Goal: Task Accomplishment & Management: Manage account settings

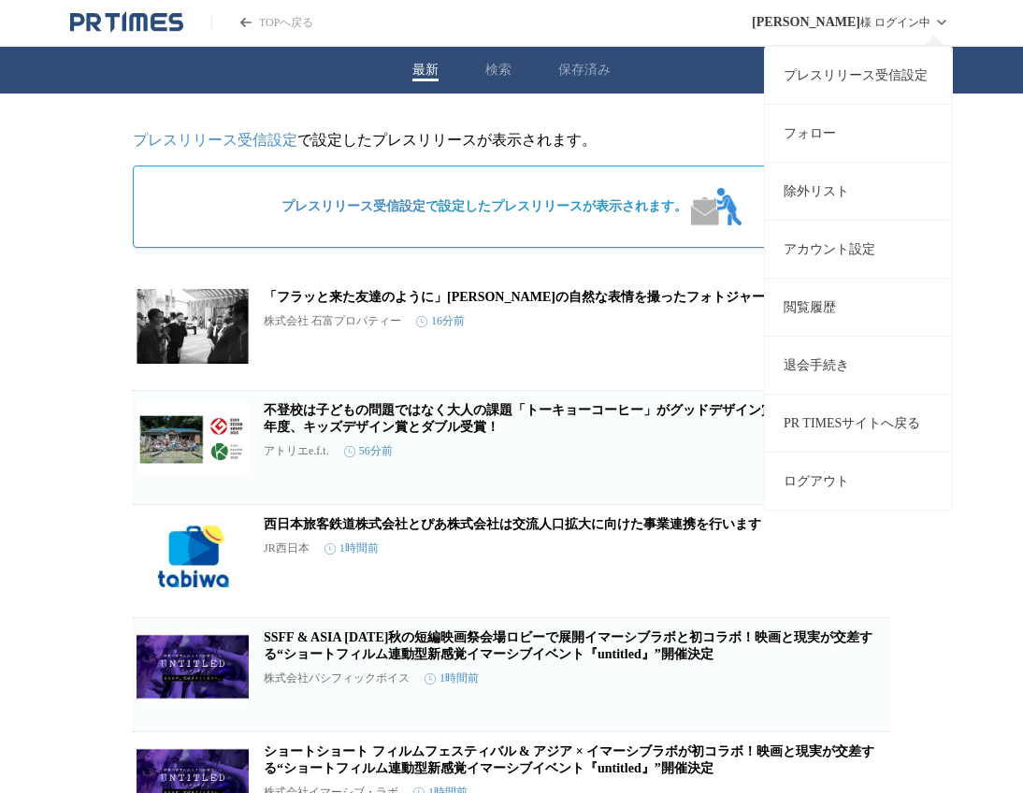
click at [877, 74] on link "プレスリリース受信設定" at bounding box center [858, 75] width 187 height 58
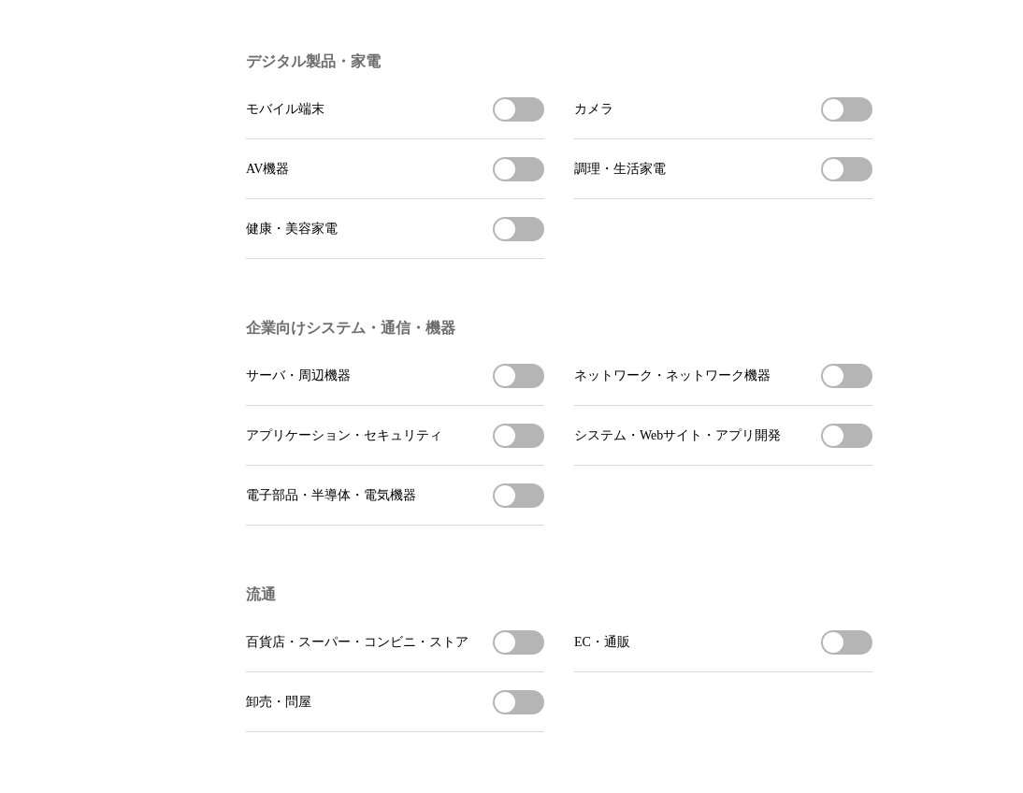
scroll to position [1121, 0]
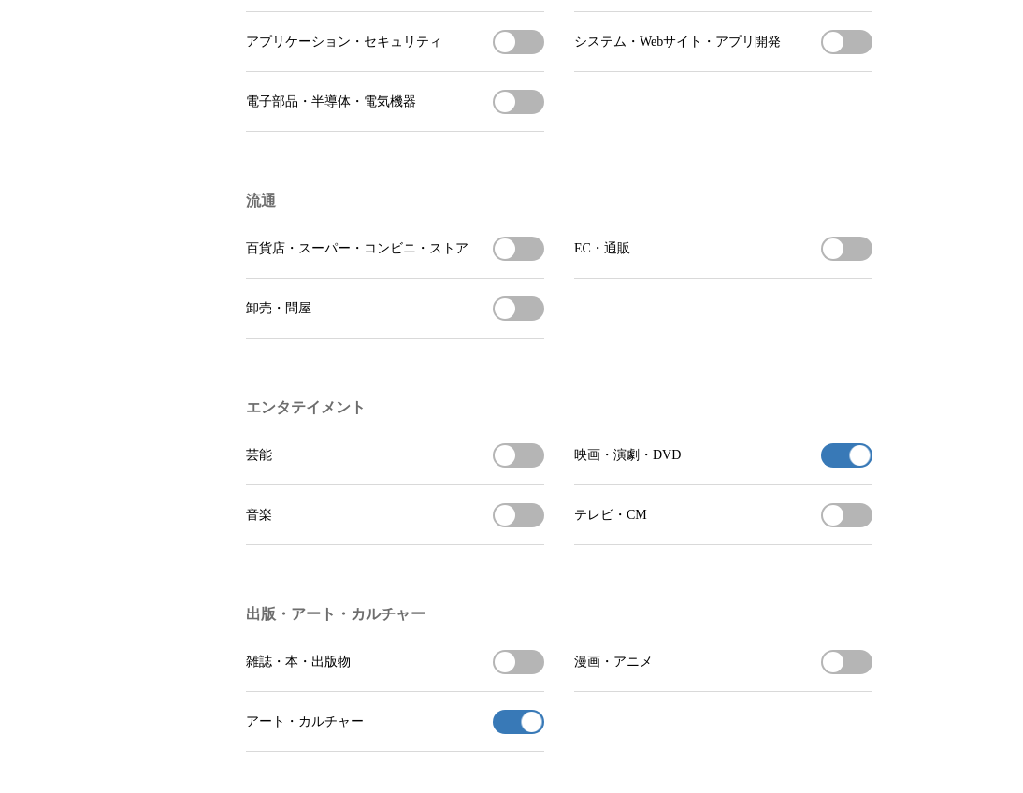
click at [836, 468] on button "映画・演劇・DVDの受信を解除" at bounding box center [846, 455] width 51 height 24
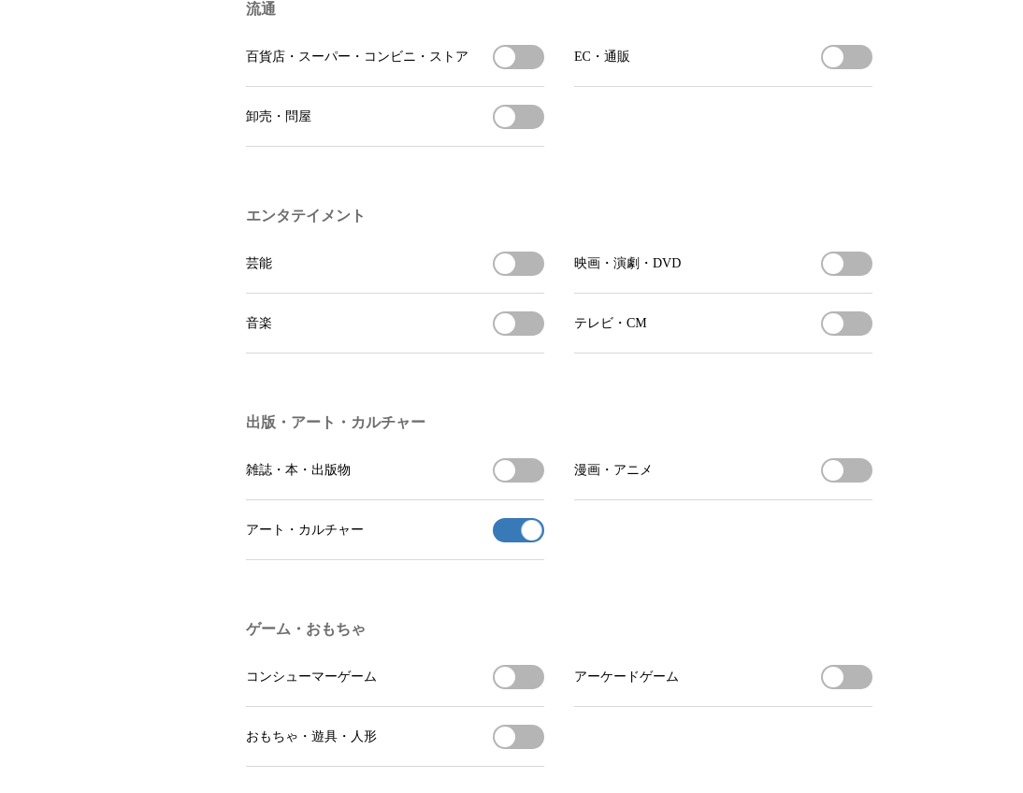
scroll to position [1638, 0]
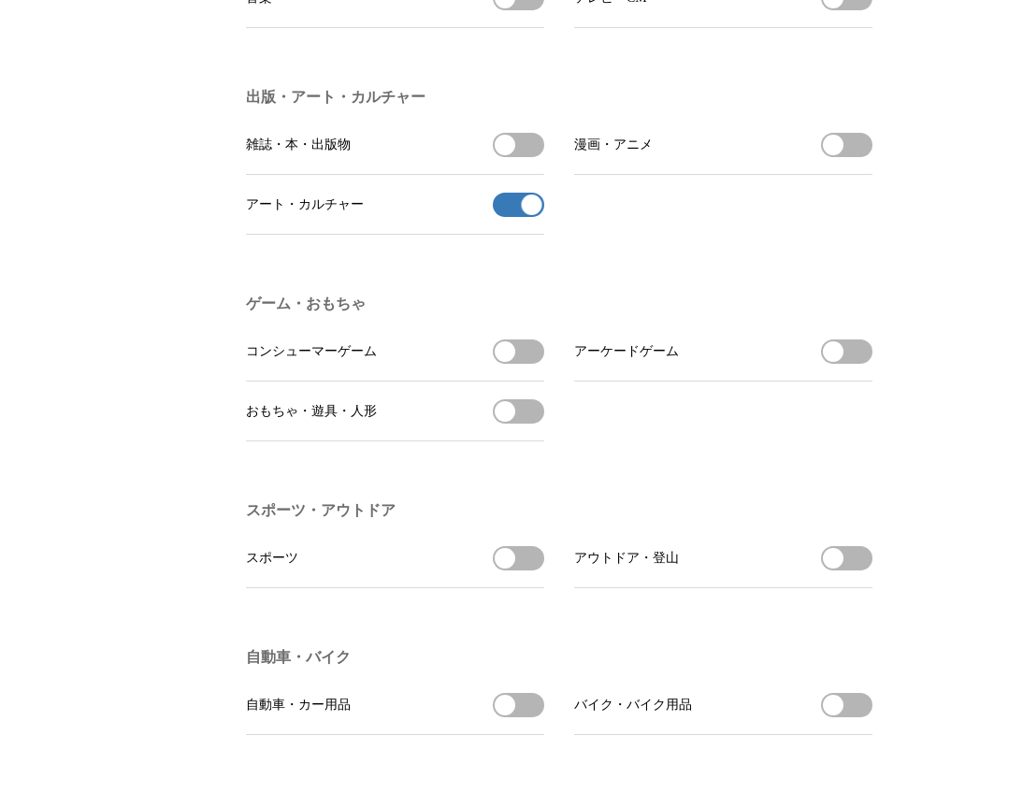
click at [505, 217] on button "アート・カルチャーの受信を解除" at bounding box center [518, 205] width 51 height 24
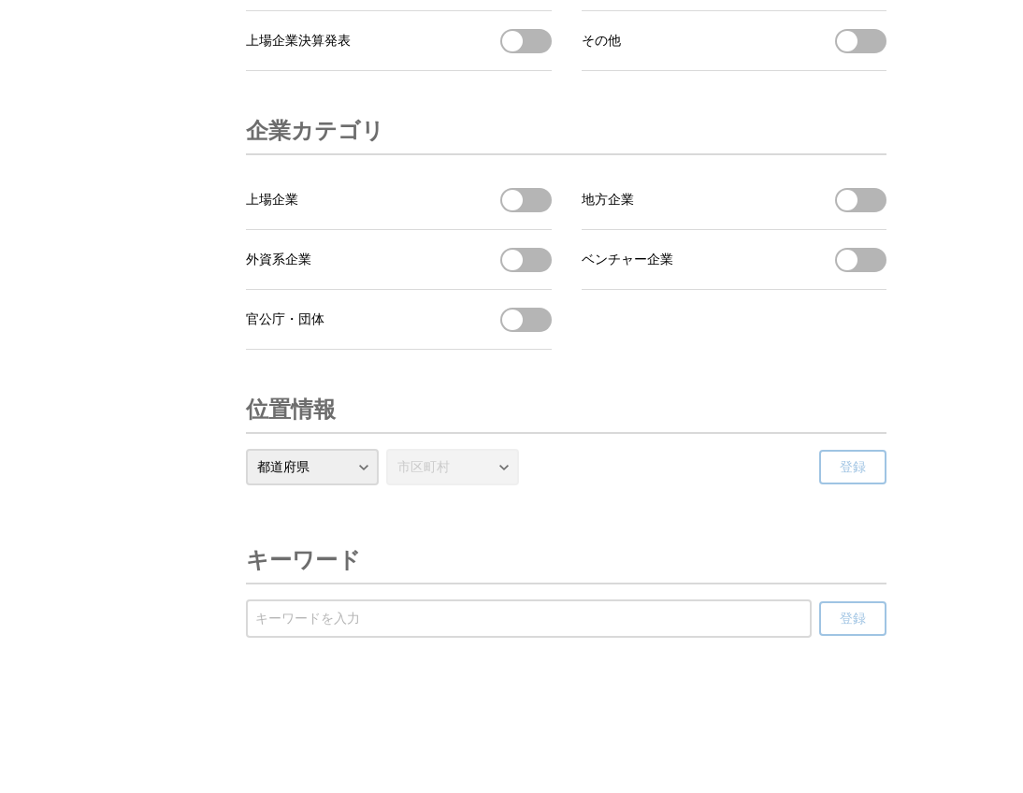
scroll to position [6270, 0]
click at [432, 626] on input "受信するキーワードを登録する" at bounding box center [528, 619] width 547 height 21
type input "、"
type input "ゴッホ"
click at [870, 621] on button "登録" at bounding box center [852, 618] width 67 height 35
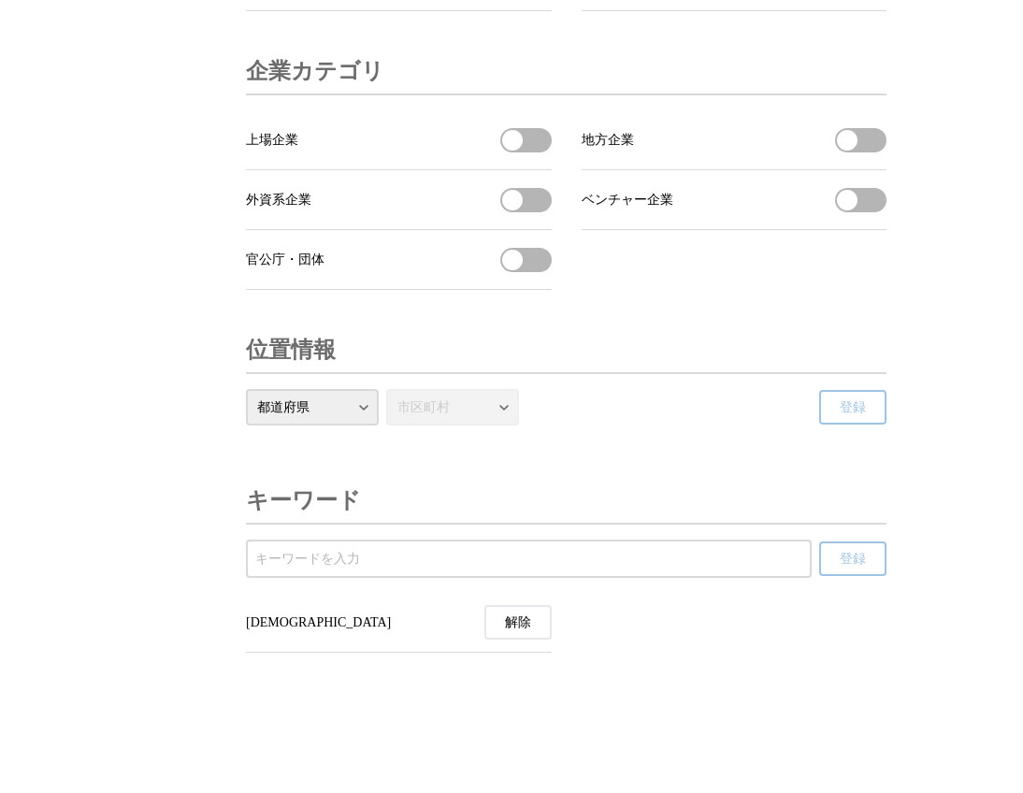
click at [458, 570] on input "受信するキーワードを登録する" at bounding box center [528, 559] width 547 height 21
type input "ゴッホ展"
click at [854, 568] on span "登録" at bounding box center [853, 559] width 26 height 17
click at [374, 570] on input "受信するキーワードを登録する" at bounding box center [528, 559] width 547 height 21
type input "大ゴッホ展"
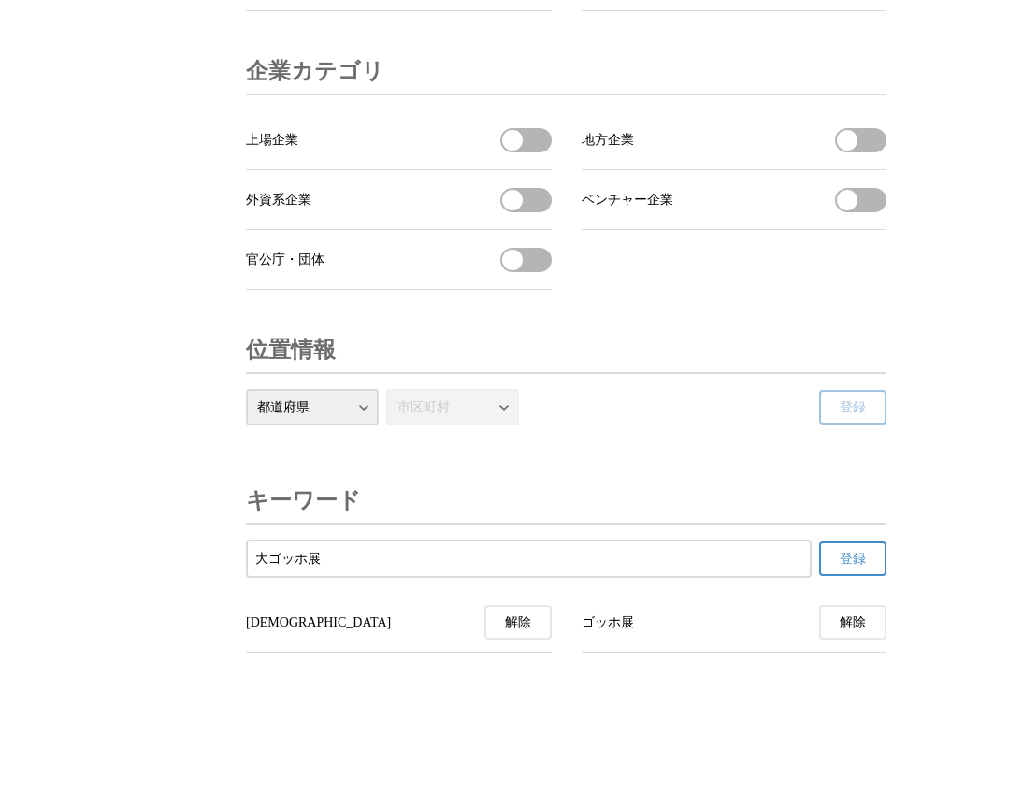
click at [869, 576] on button "登録" at bounding box center [852, 559] width 67 height 35
